Goal: Information Seeking & Learning: Learn about a topic

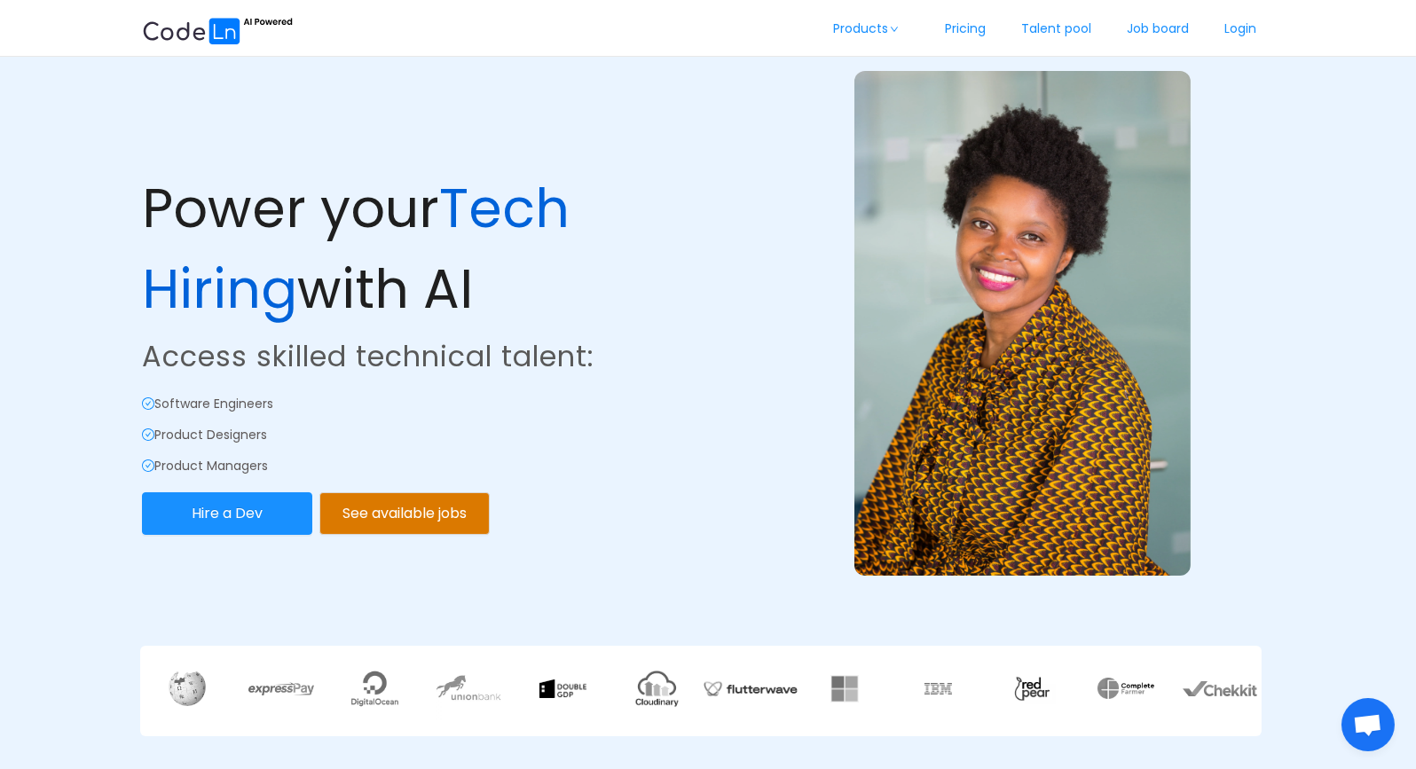
click at [900, 380] on img at bounding box center [1022, 323] width 336 height 505
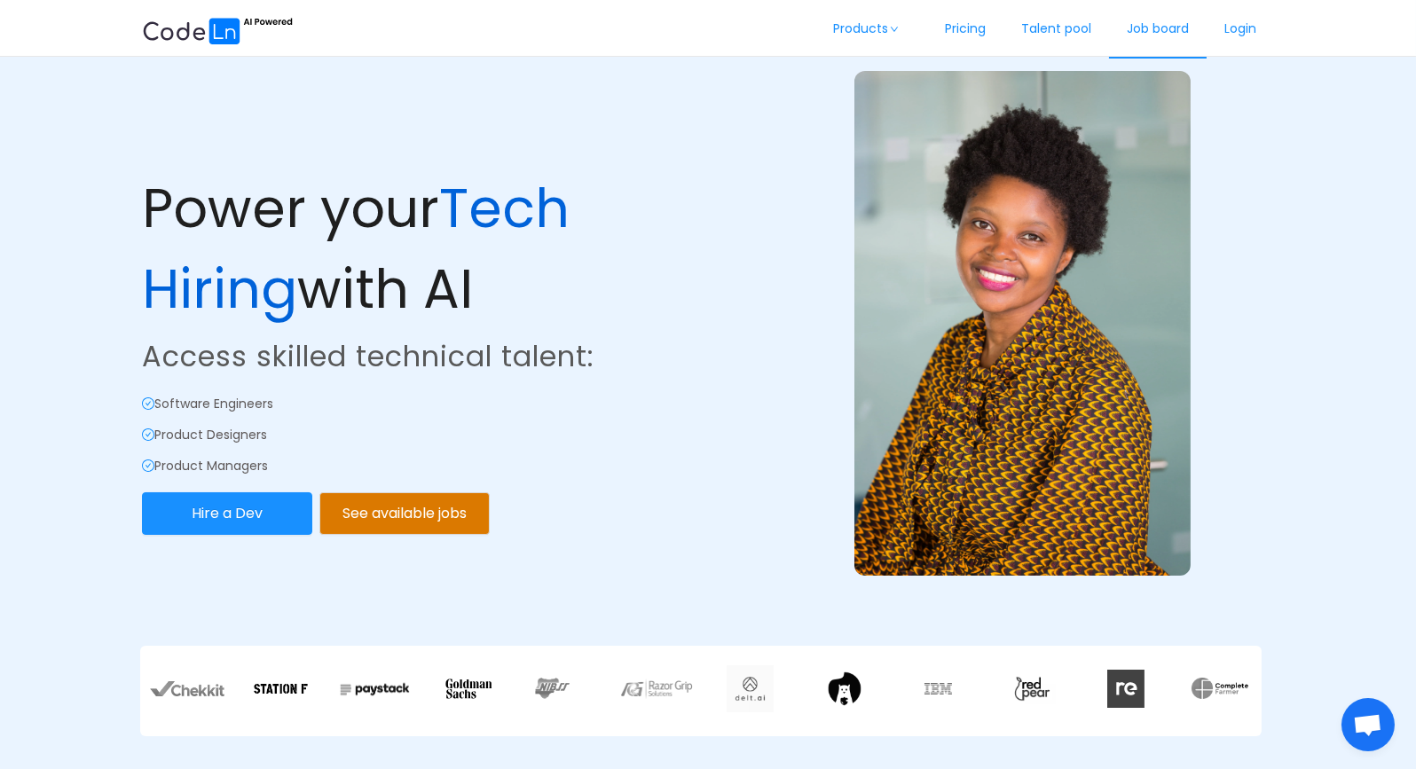
click at [1166, 35] on link "Job board" at bounding box center [1158, 29] width 98 height 59
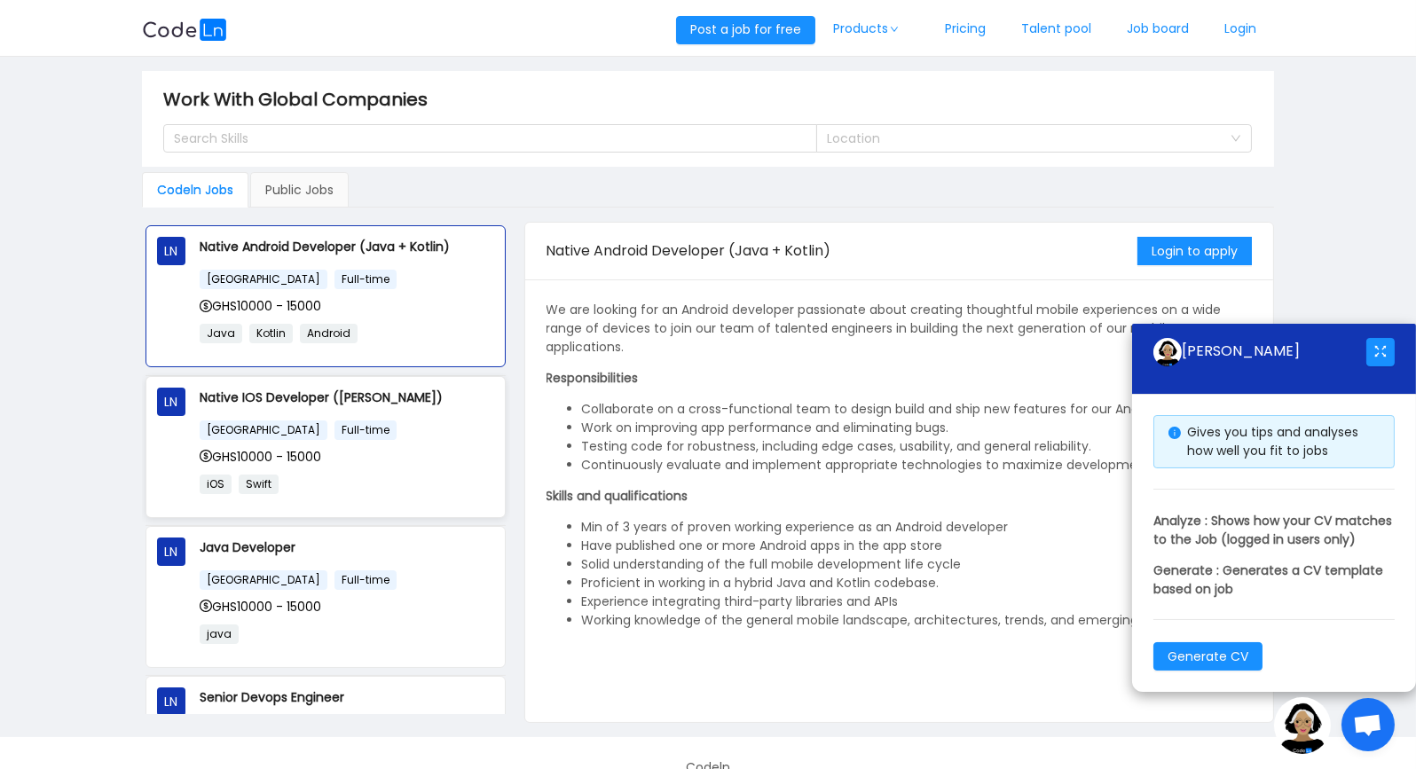
click at [435, 421] on div "[GEOGRAPHIC_DATA] Full-time" at bounding box center [347, 430] width 295 height 20
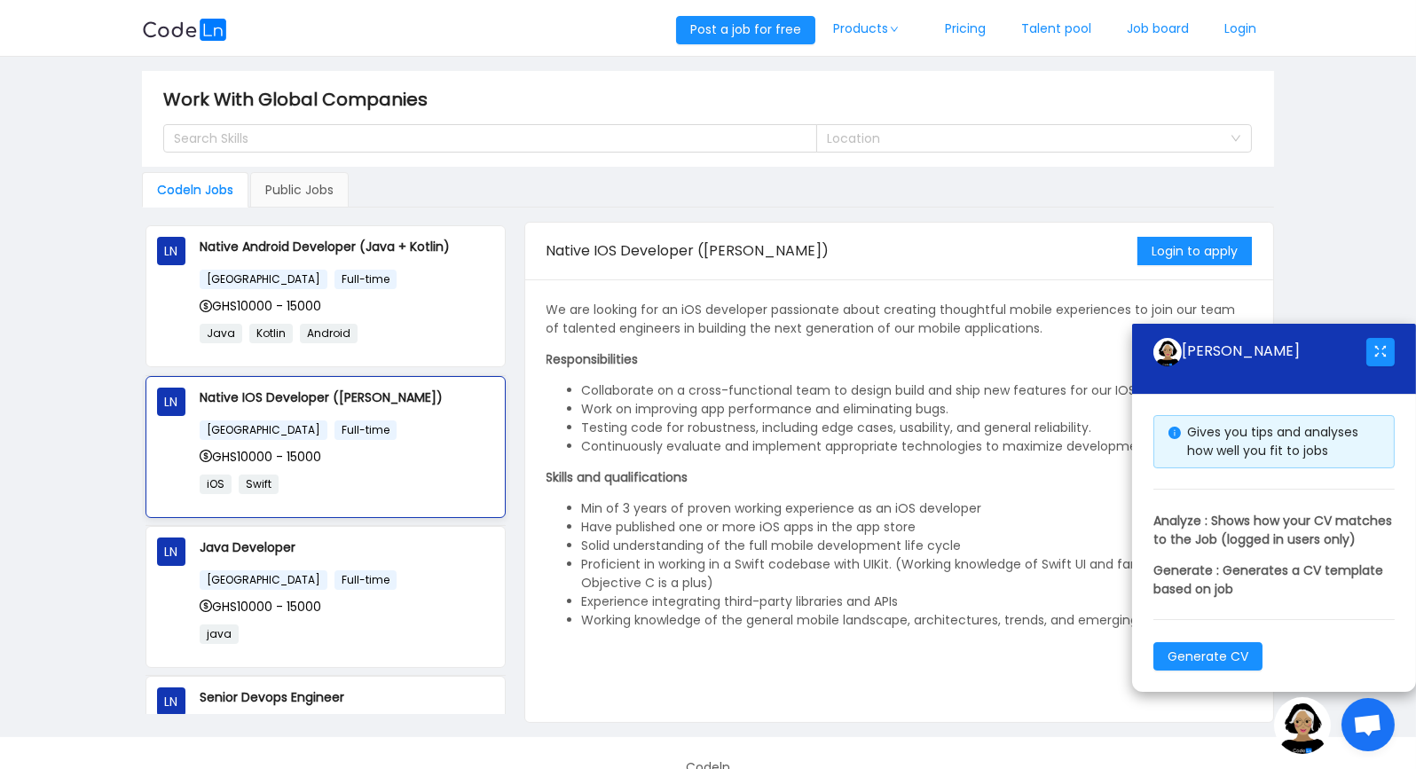
scroll to position [204, 0]
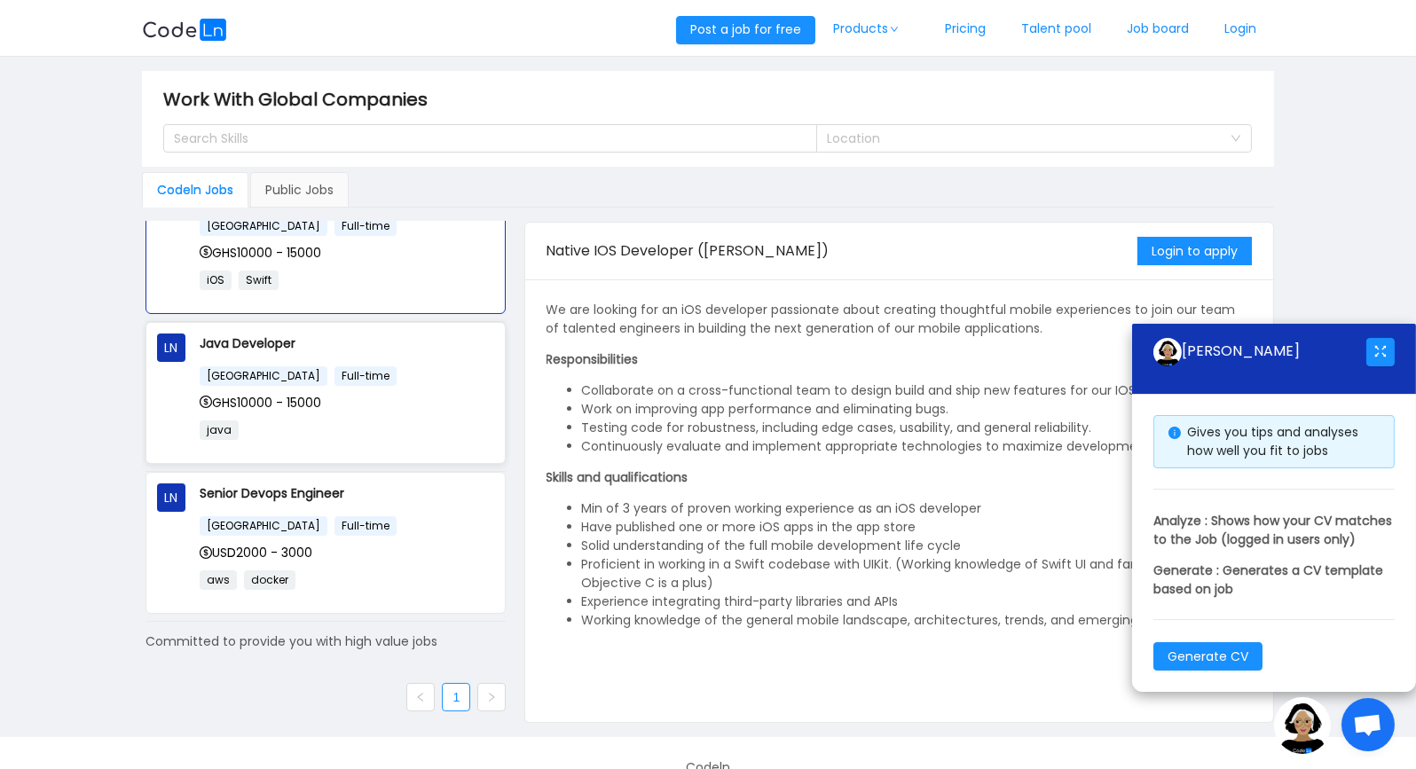
click at [411, 425] on p "java" at bounding box center [347, 430] width 295 height 20
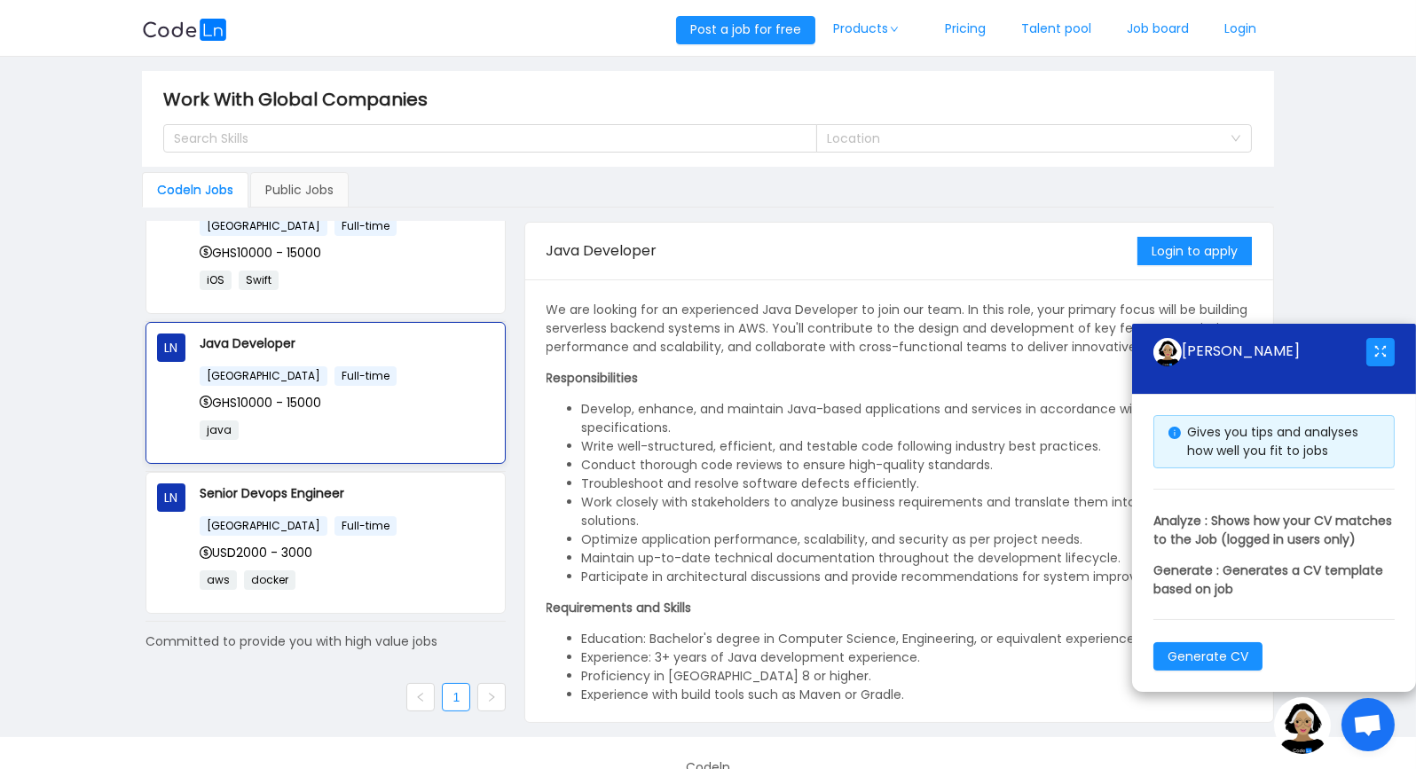
scroll to position [0, 0]
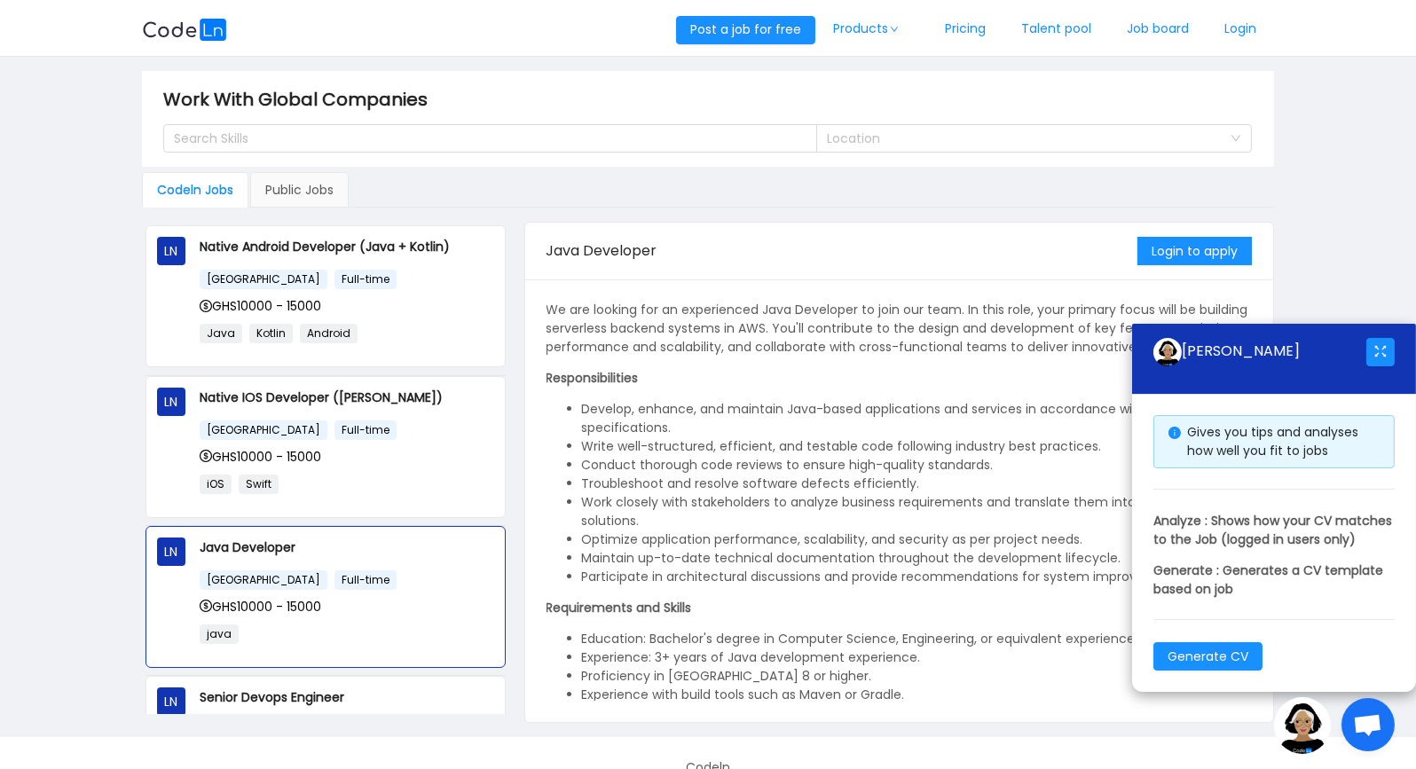
click at [1310, 724] on img at bounding box center [1302, 725] width 57 height 57
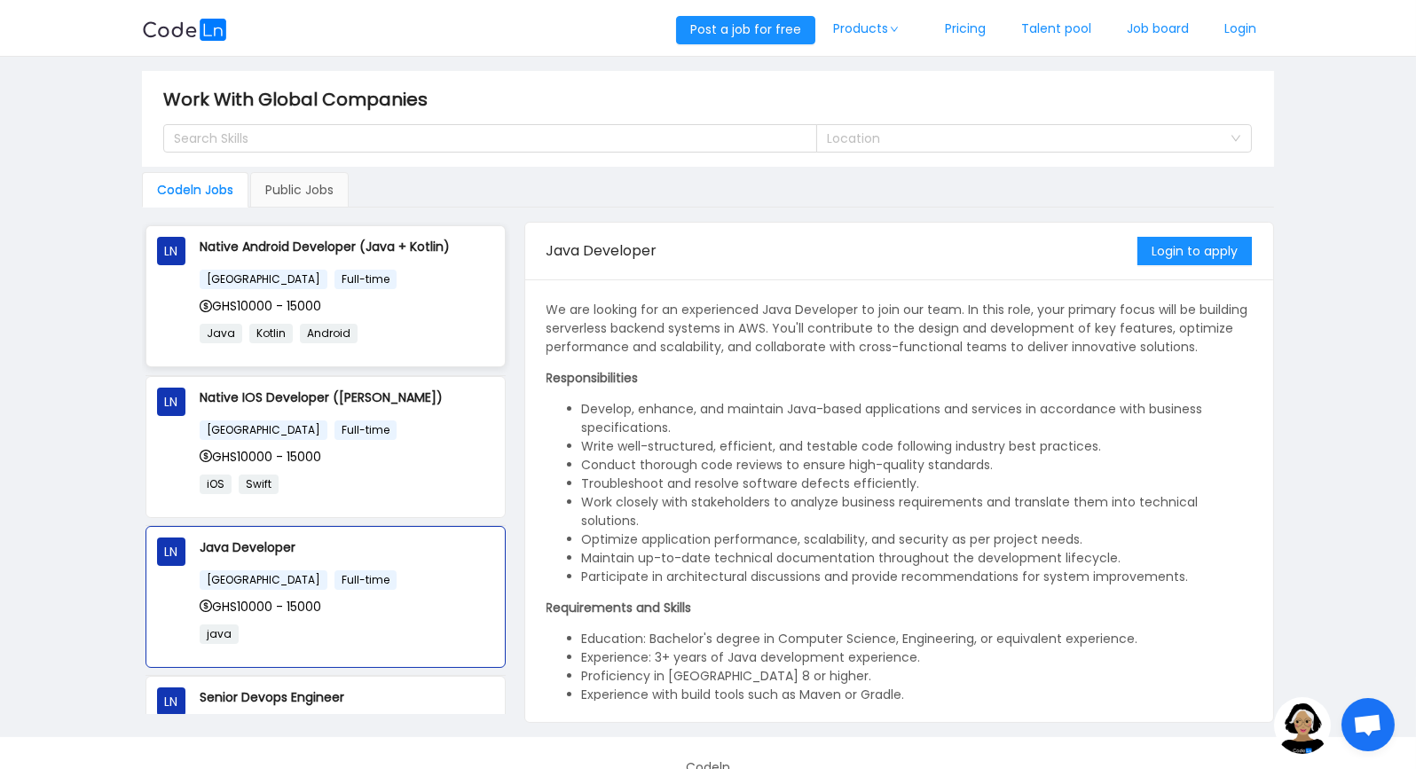
click at [395, 287] on div "[GEOGRAPHIC_DATA] Full-time" at bounding box center [347, 279] width 295 height 20
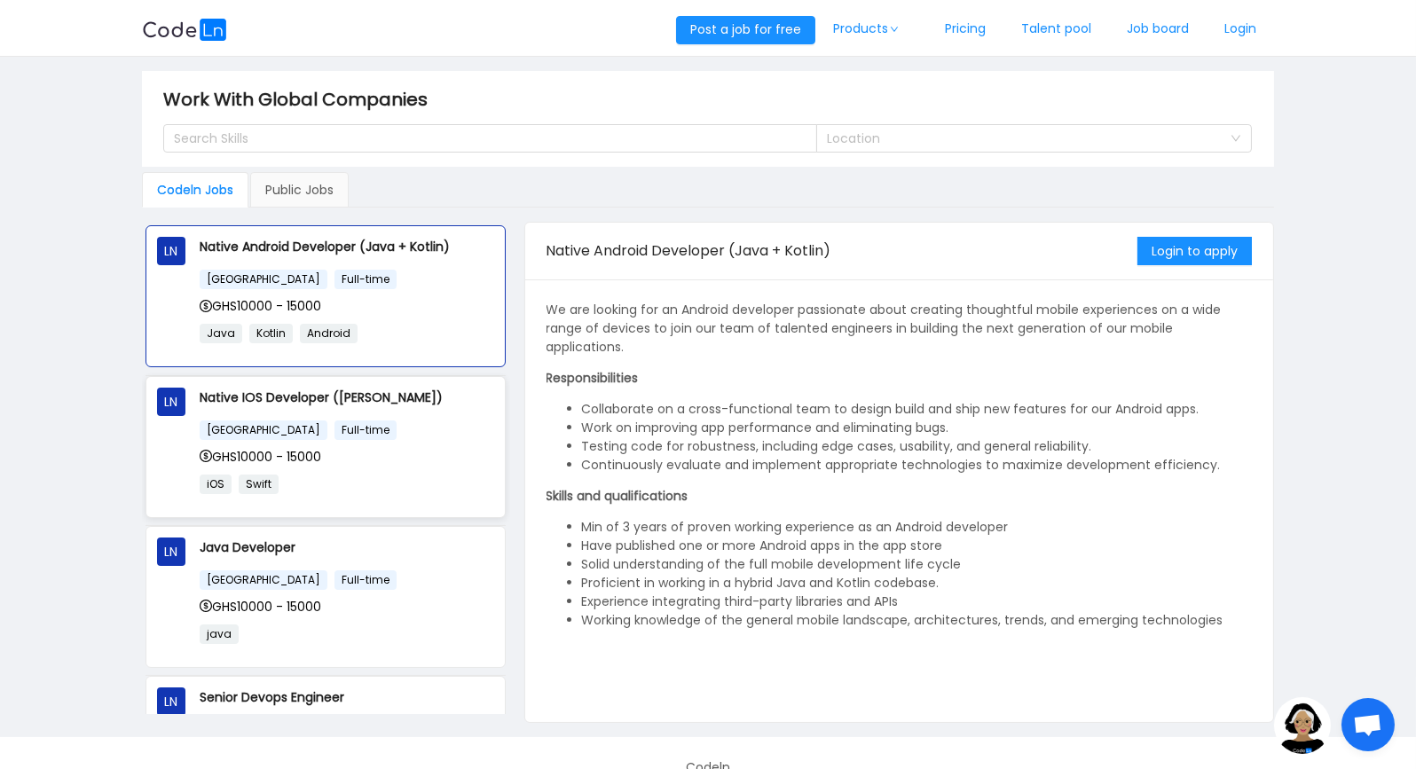
click at [415, 432] on div "[GEOGRAPHIC_DATA] Full-time" at bounding box center [347, 430] width 295 height 20
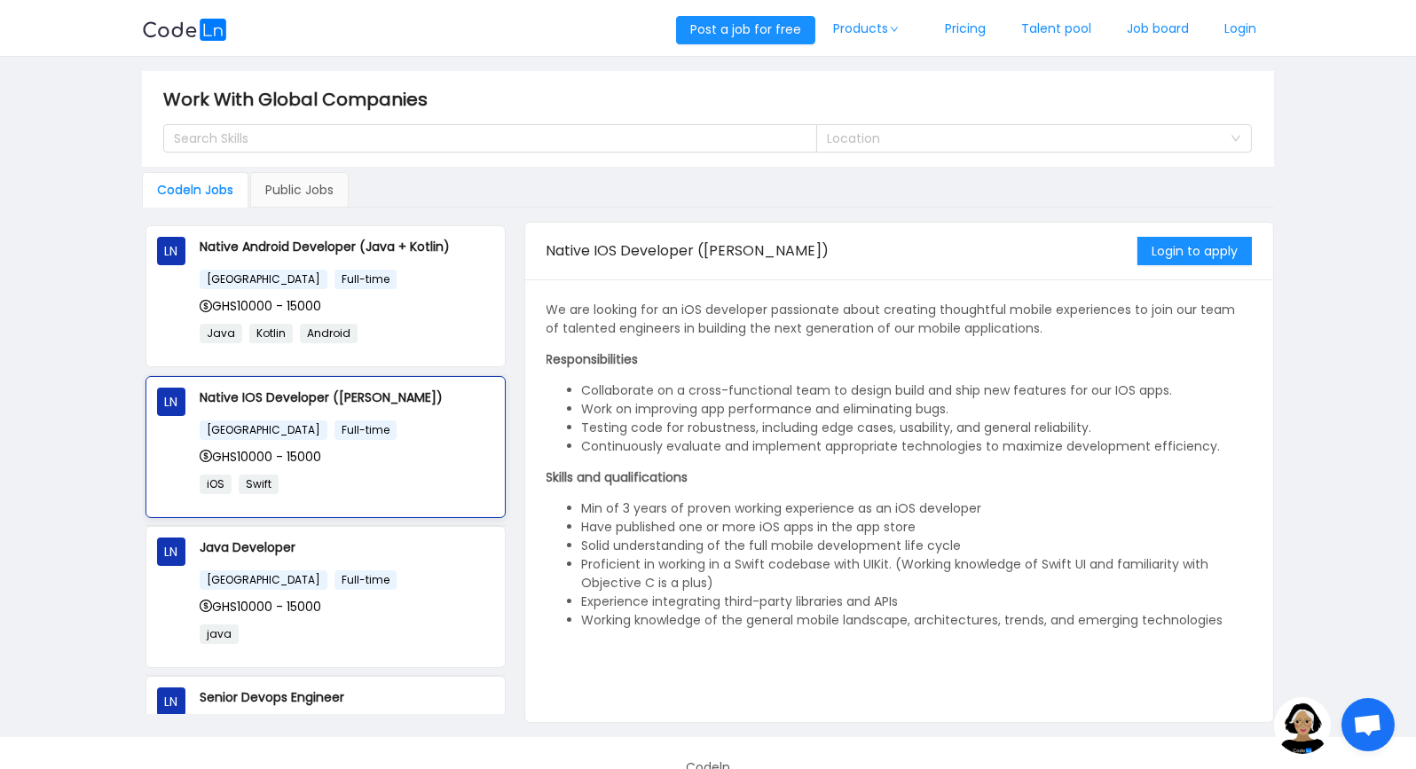
scroll to position [204, 0]
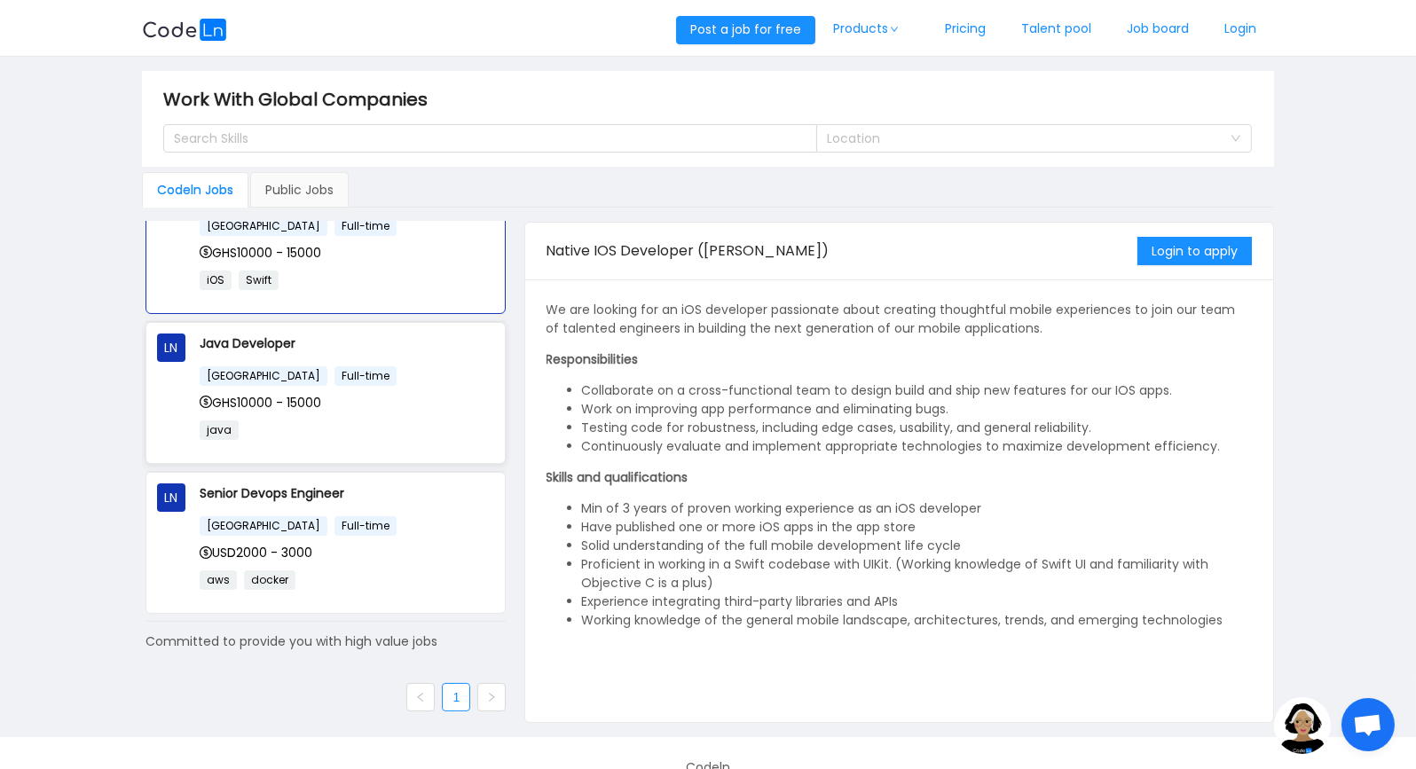
click at [413, 410] on div "GHS10000 - 15000" at bounding box center [347, 403] width 295 height 20
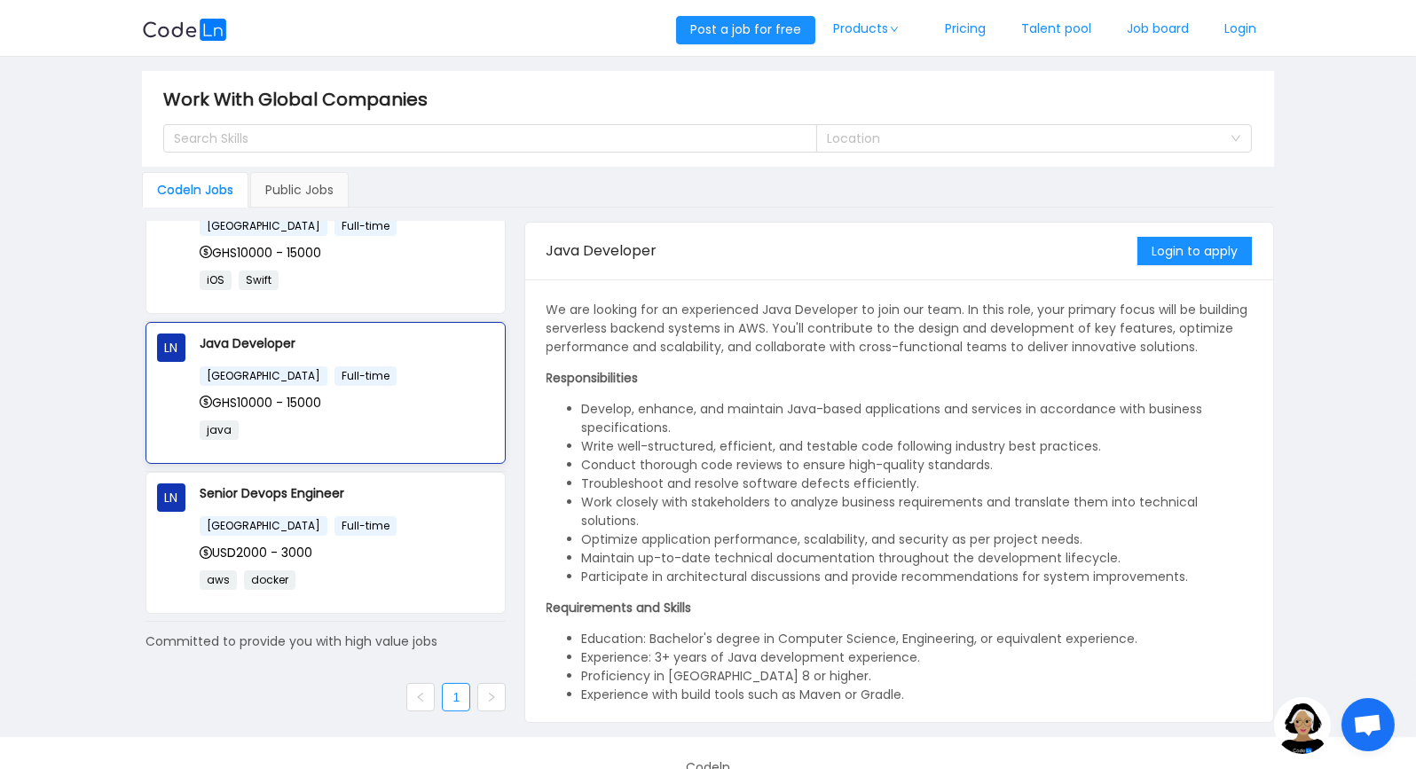
scroll to position [0, 0]
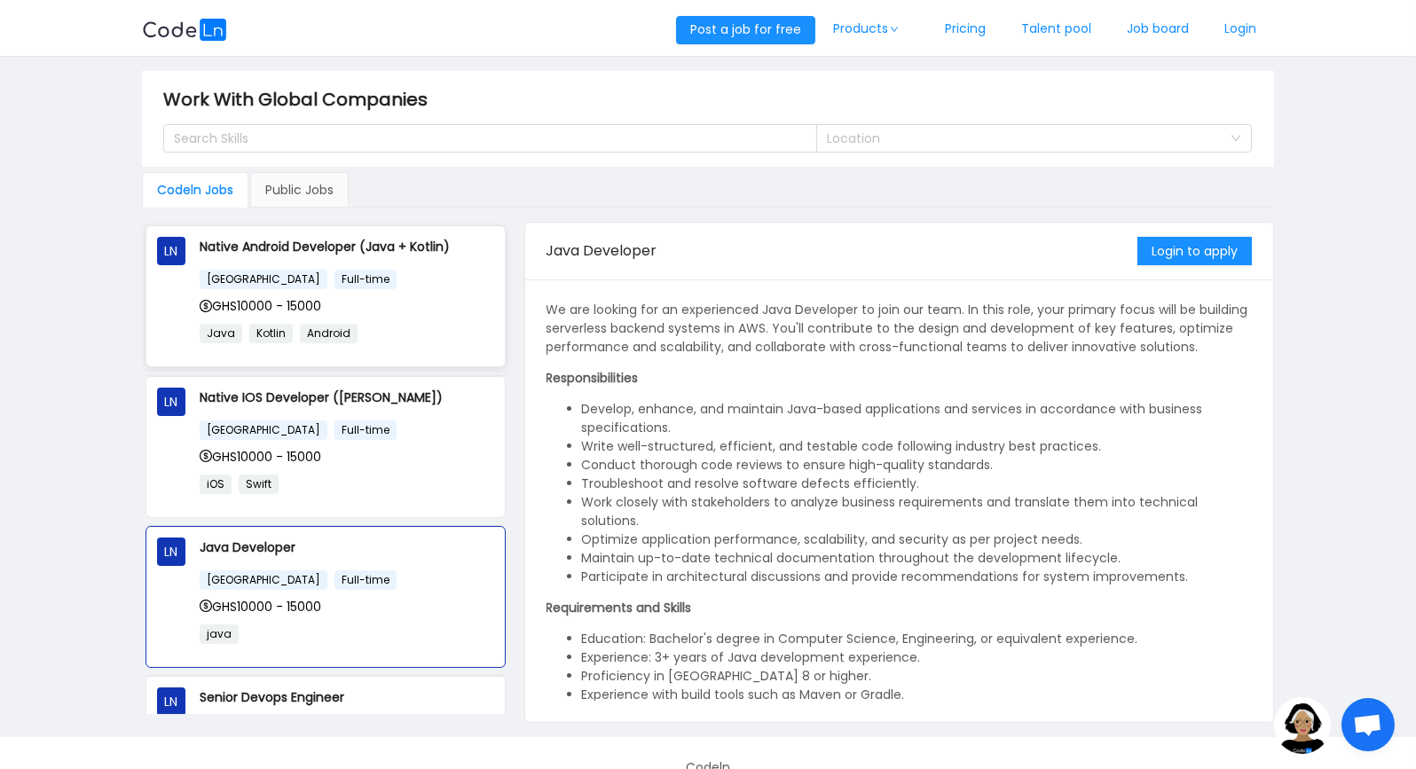
click at [439, 336] on p "Java Kotlin Android" at bounding box center [347, 333] width 295 height 20
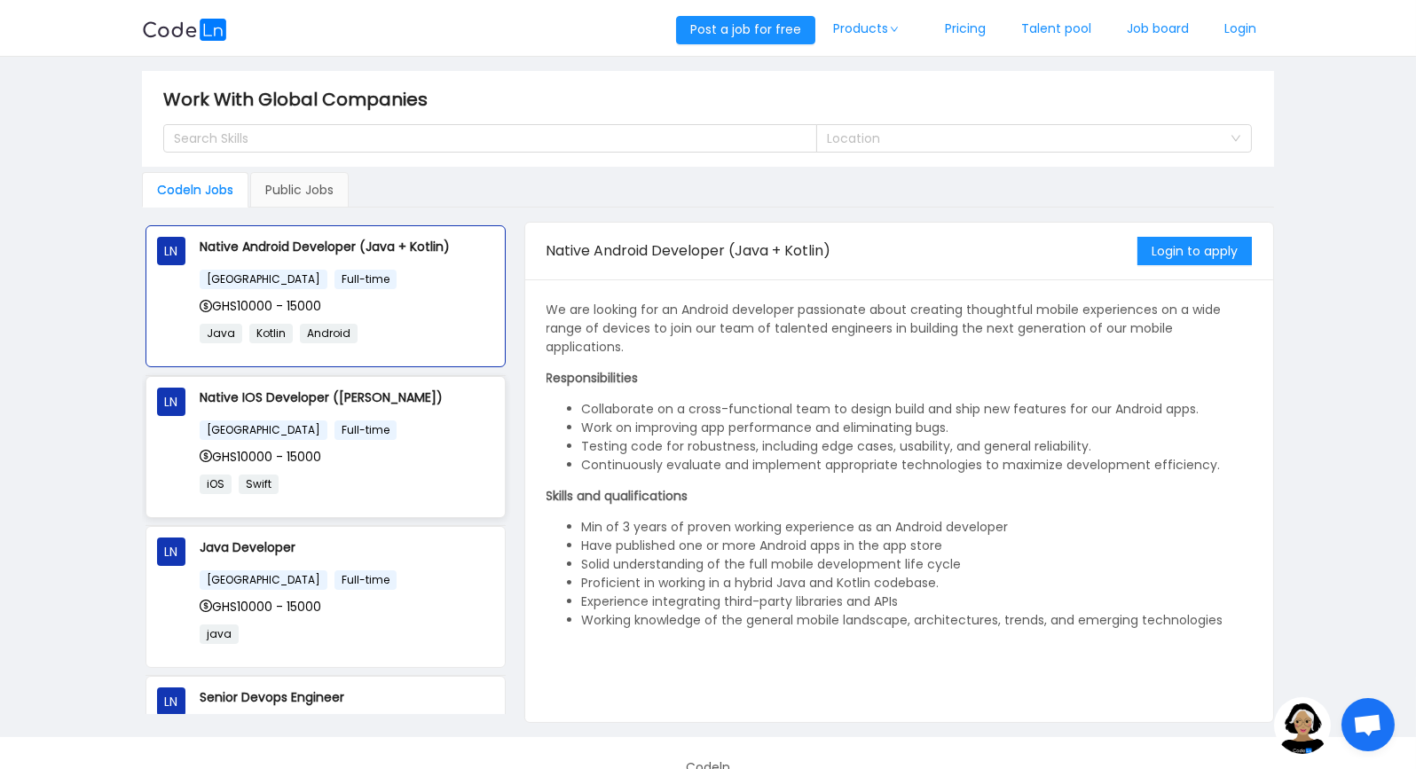
click at [433, 424] on div "[GEOGRAPHIC_DATA] Full-time" at bounding box center [347, 430] width 295 height 20
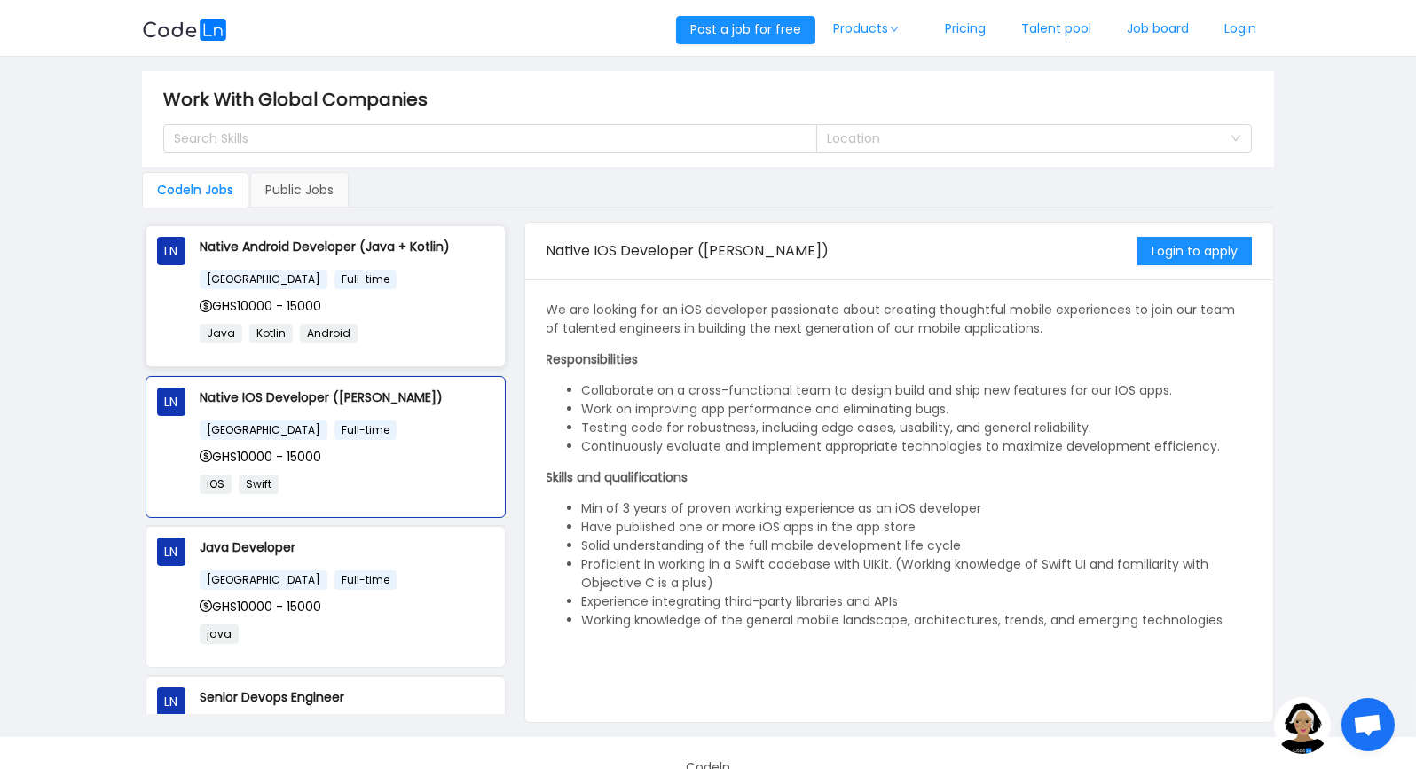
click at [443, 302] on div "GHS10000 - 15000" at bounding box center [347, 306] width 295 height 20
